Goal: Find specific page/section: Find specific page/section

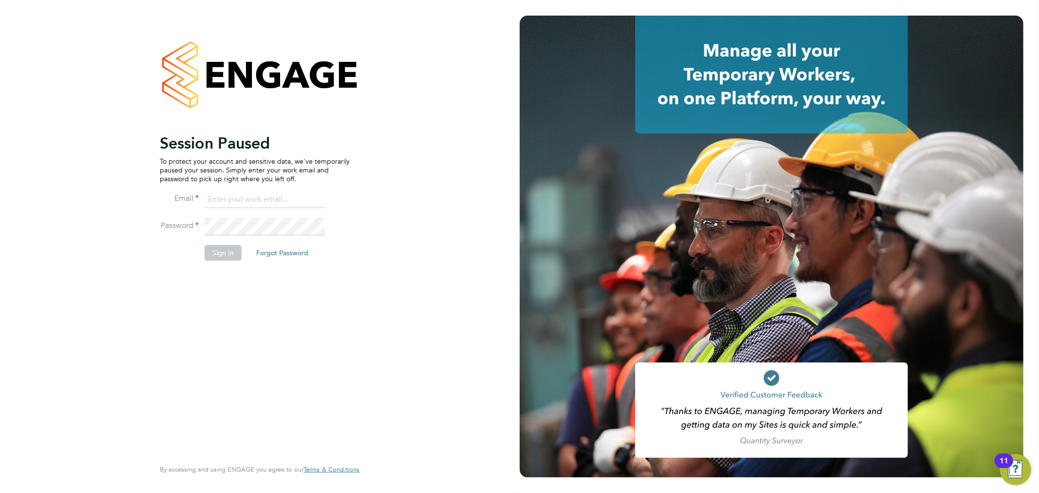
type input "[PERSON_NAME][EMAIL_ADDRESS][PERSON_NAME][DOMAIN_NAME]"
click at [231, 249] on button "Sign In" at bounding box center [223, 253] width 37 height 16
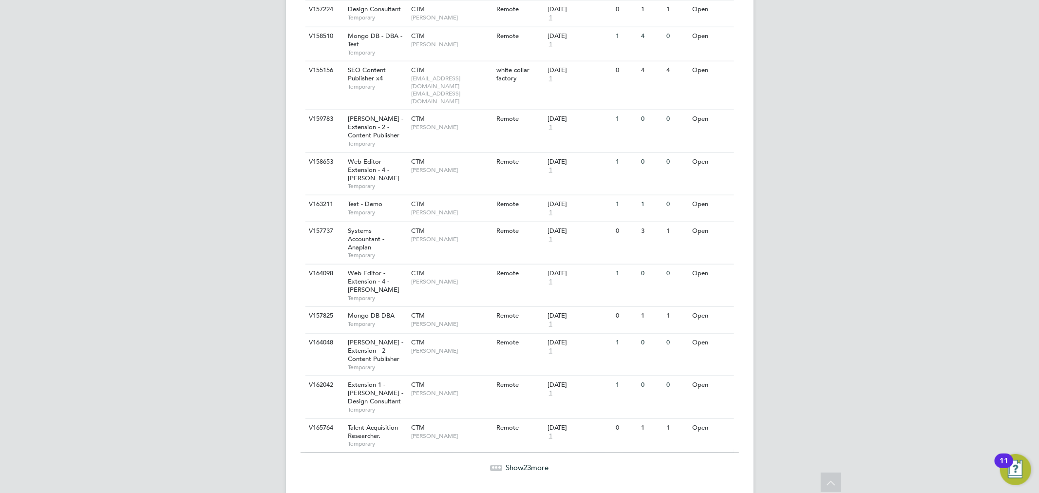
scroll to position [883, 0]
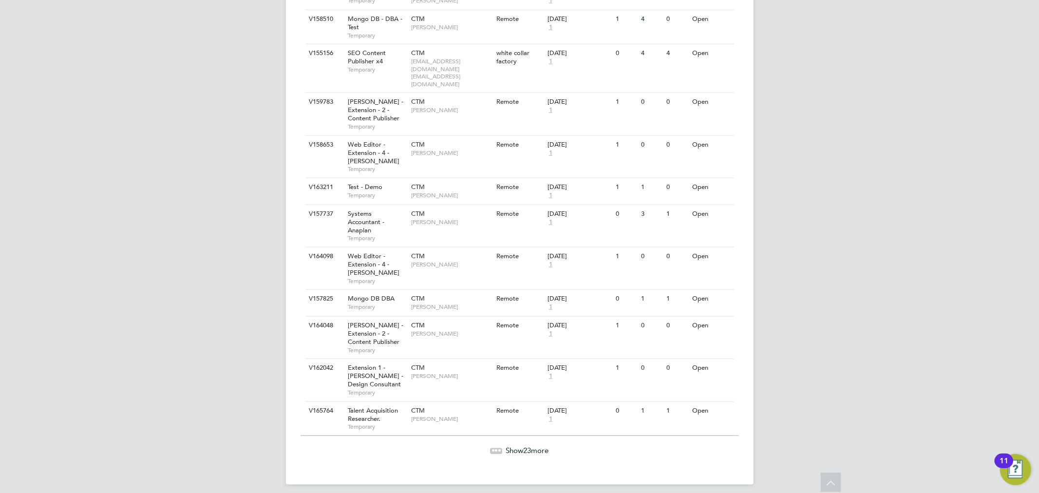
click at [528, 446] on span "23" at bounding box center [528, 450] width 8 height 9
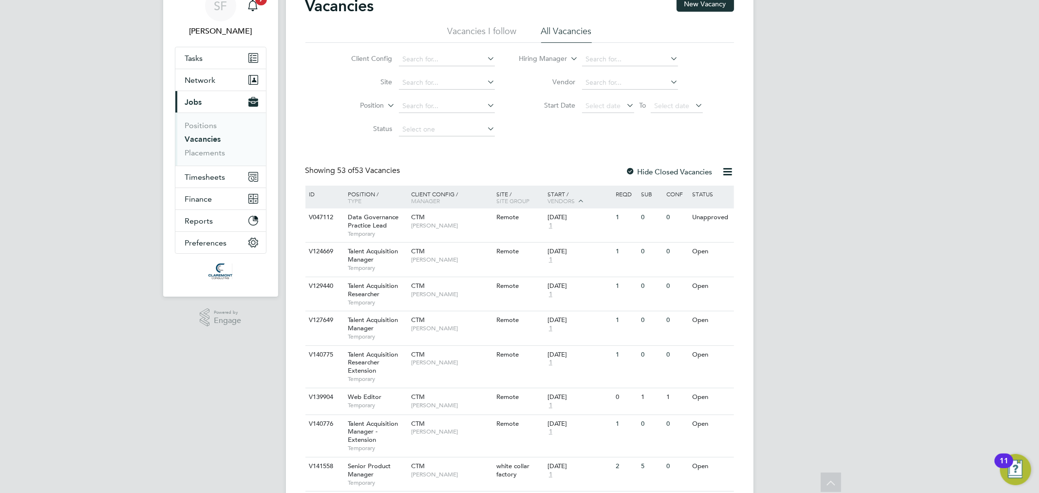
scroll to position [0, 0]
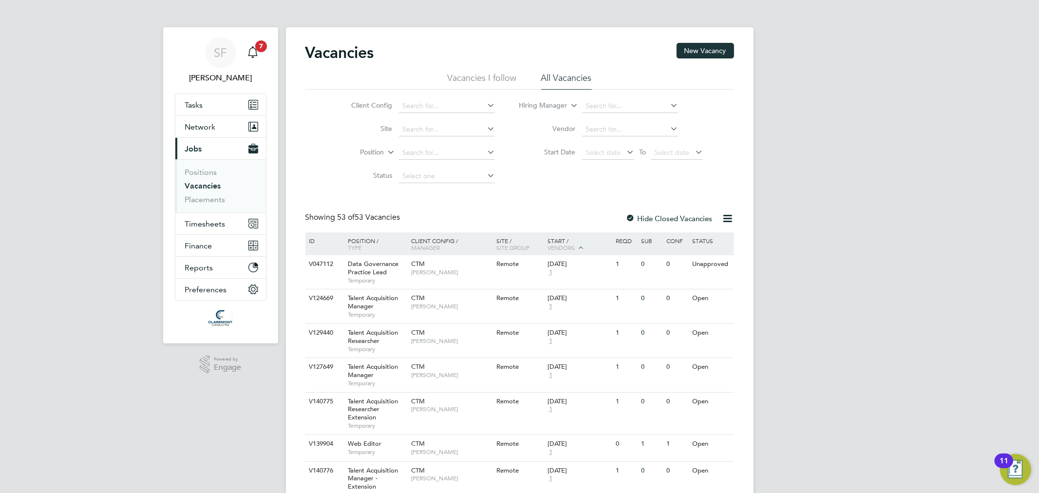
click at [198, 186] on link "Vacancies" at bounding box center [203, 185] width 36 height 9
click at [203, 184] on link "Vacancies" at bounding box center [203, 185] width 36 height 9
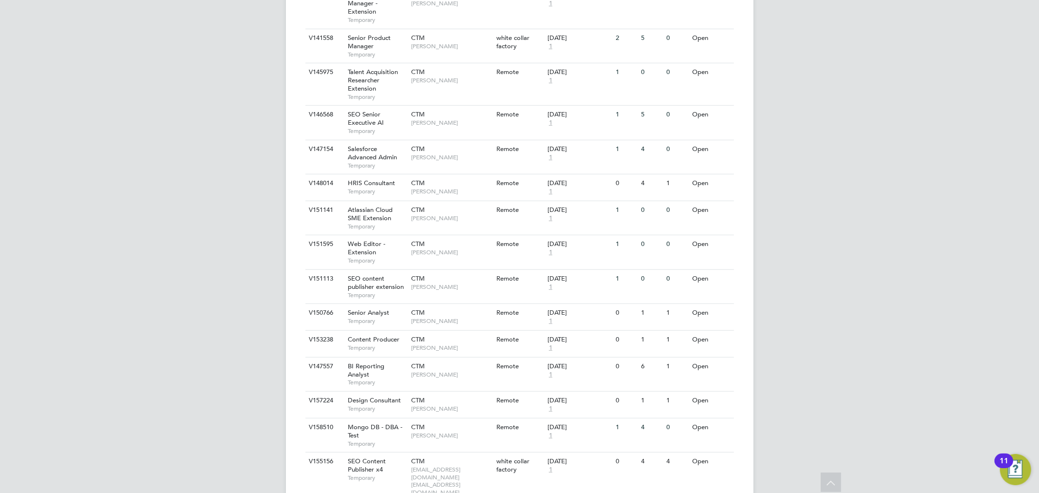
scroll to position [541, 0]
